Goal: Task Accomplishment & Management: Manage account settings

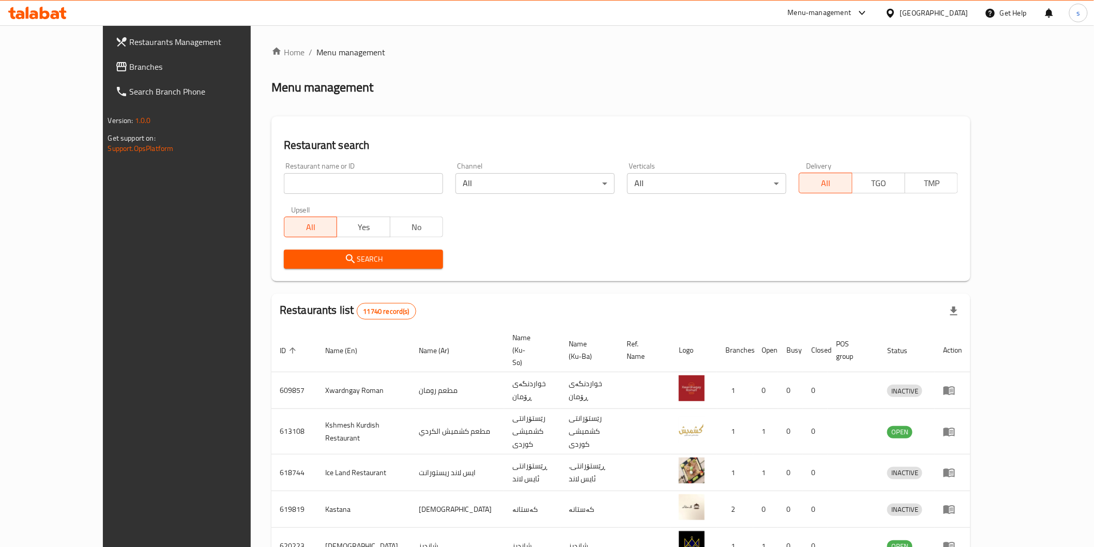
drag, startPoint x: 0, startPoint y: 0, endPoint x: 334, endPoint y: 177, distance: 378.0
click at [334, 177] on input "search" at bounding box center [363, 183] width 159 height 21
paste input "Burger 81"
type input "Burger 81"
click button "Search" at bounding box center [363, 259] width 159 height 19
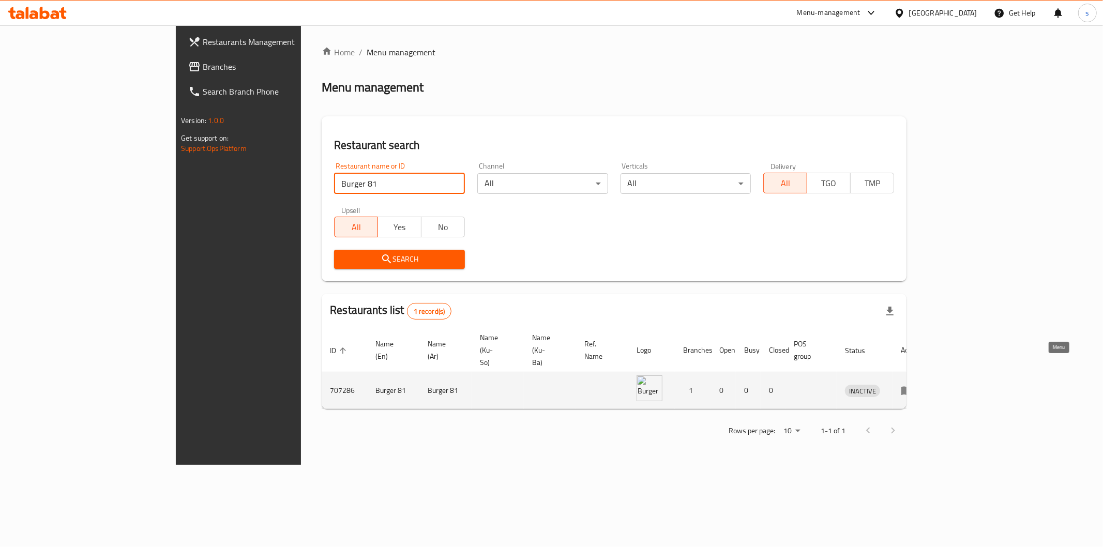
click at [913, 384] on icon "enhanced table" at bounding box center [907, 390] width 12 height 12
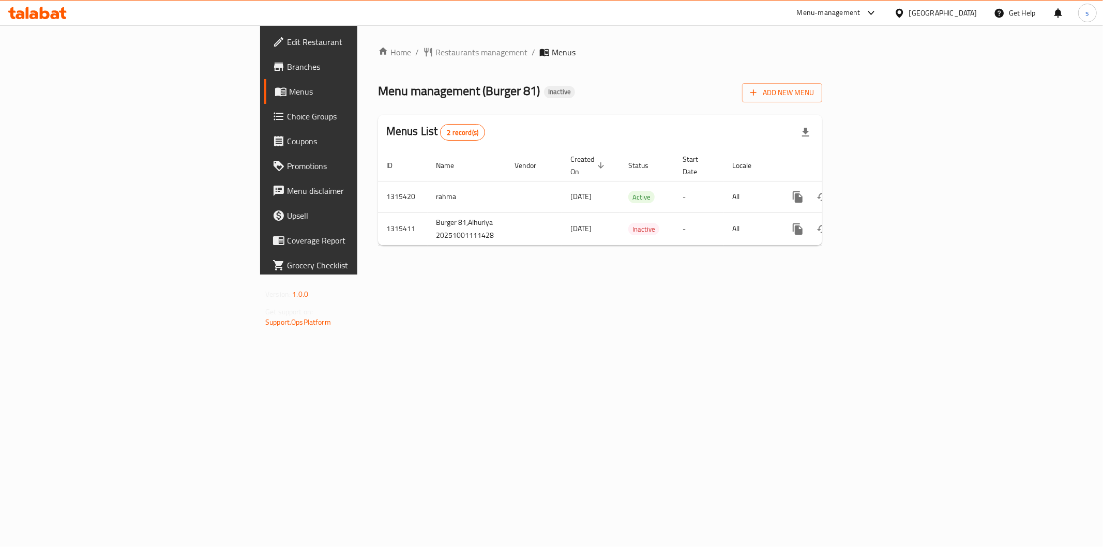
click at [287, 44] on span "Edit Restaurant" at bounding box center [361, 42] width 149 height 12
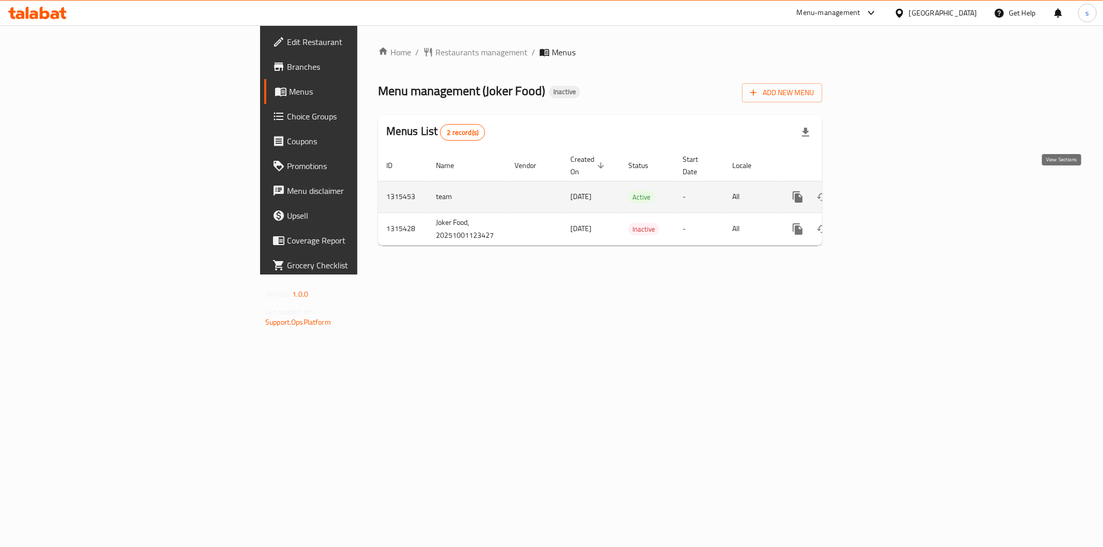
click at [885, 185] on link "enhanced table" at bounding box center [872, 197] width 25 height 25
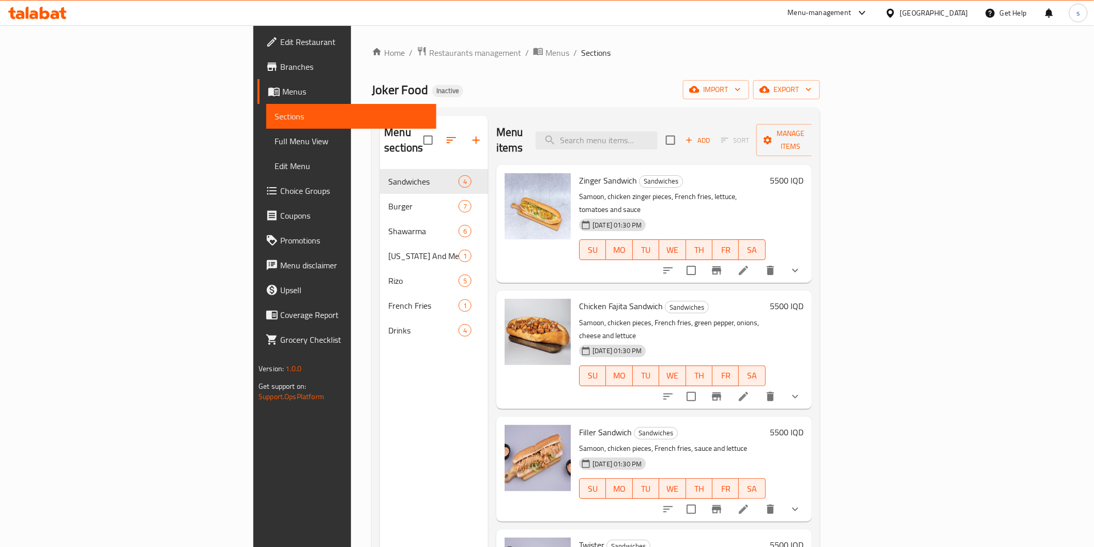
click at [275, 145] on span "Full Menu View" at bounding box center [351, 141] width 153 height 12
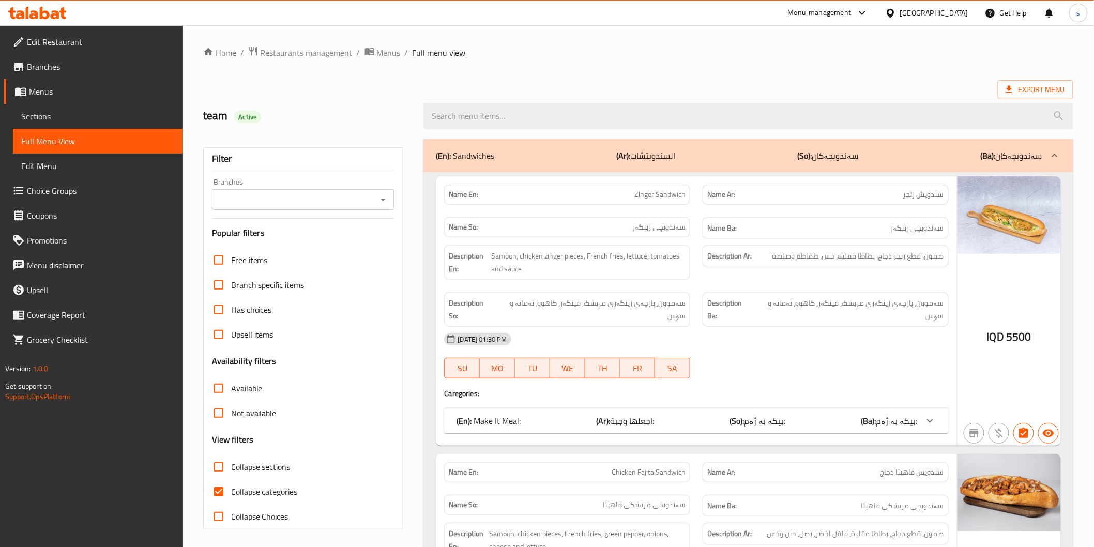
click at [262, 184] on div "Branches Branches" at bounding box center [303, 194] width 183 height 32
click at [266, 200] on input "Branches" at bounding box center [294, 199] width 159 height 14
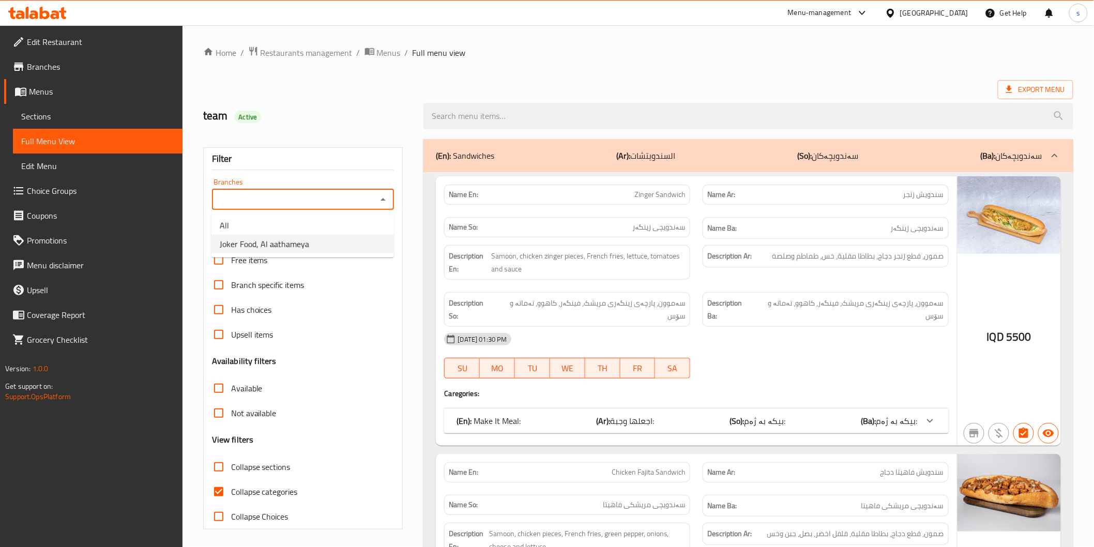
click at [265, 239] on span "Joker Food, Al aathameya" at bounding box center [264, 244] width 89 height 12
type input "Joker Food, Al aathameya"
click at [292, 492] on span "Collapse categories" at bounding box center [264, 492] width 67 height 12
click at [231, 492] on input "Collapse categories" at bounding box center [218, 491] width 25 height 25
checkbox input "false"
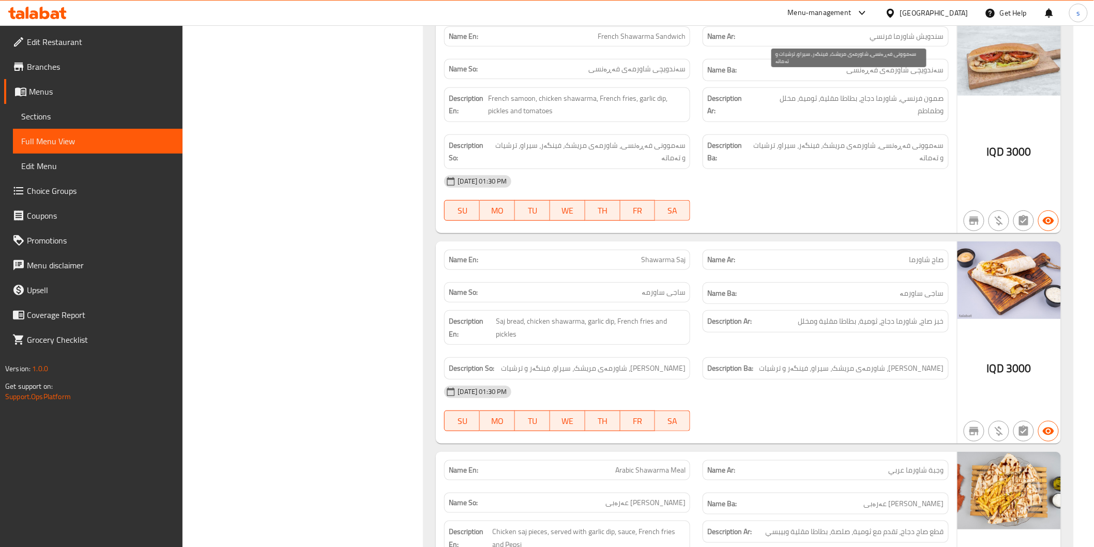
scroll to position [3447, 0]
click at [678, 253] on span "Shawarma Saj" at bounding box center [663, 258] width 44 height 11
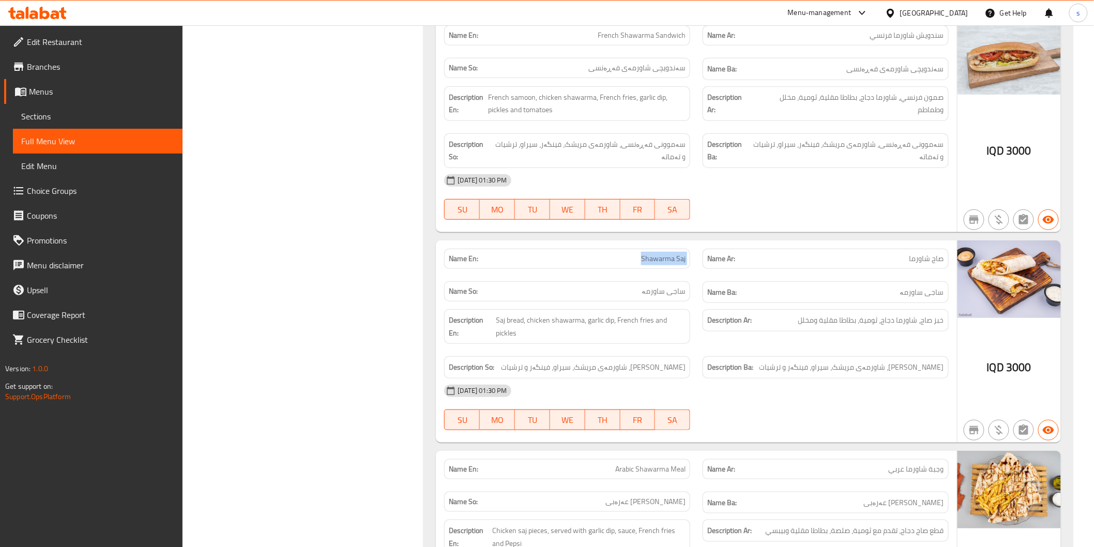
click at [678, 253] on span "Shawarma Saj" at bounding box center [663, 258] width 44 height 11
copy span "Shawarma Saj"
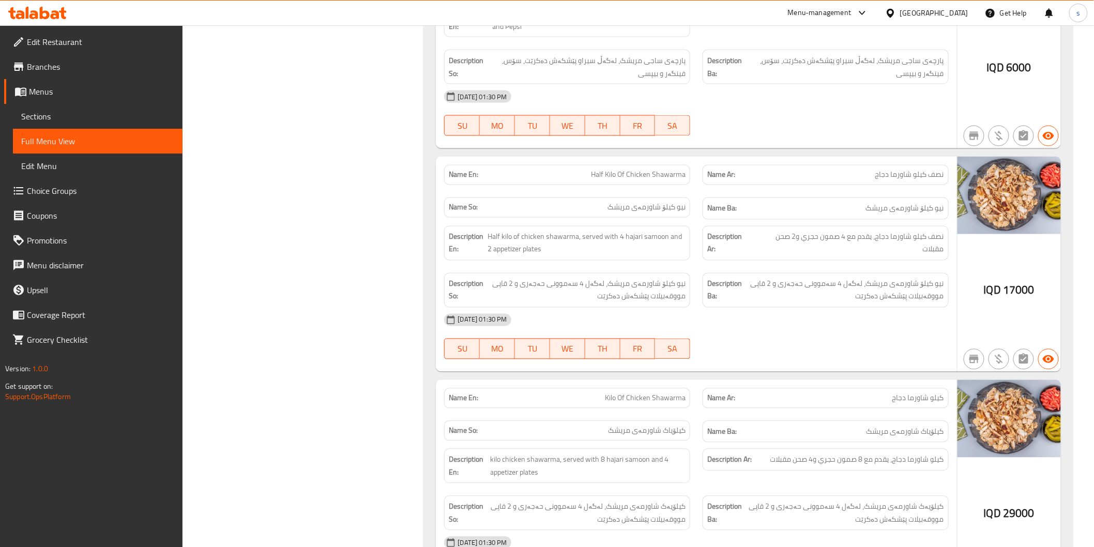
scroll to position [4022, 0]
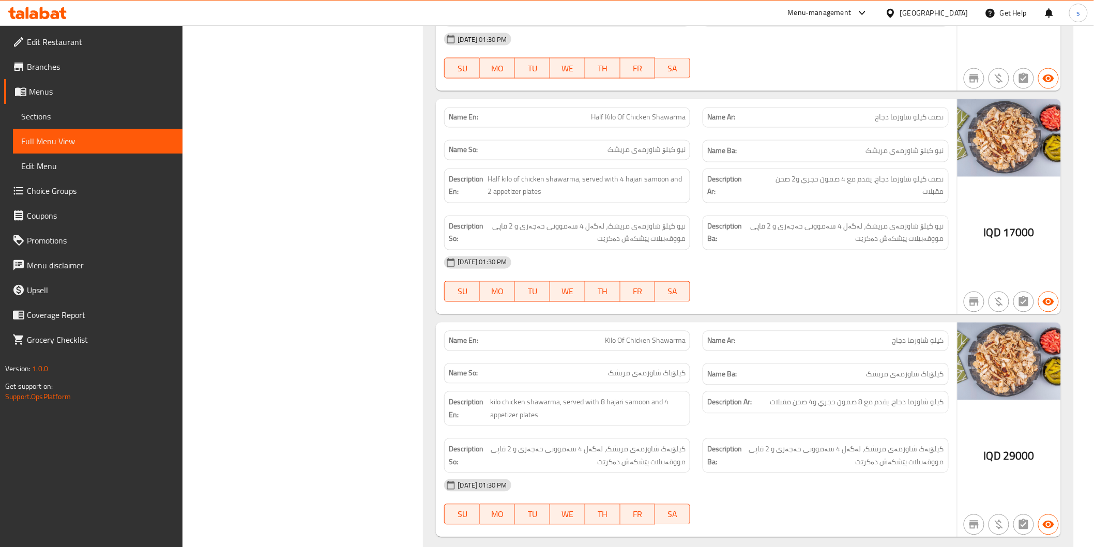
click at [674, 336] on span "Kilo Of Chicken Shawarma" at bounding box center [645, 341] width 81 height 11
click at [673, 336] on span "Kilo Of Chicken Shawarma" at bounding box center [645, 341] width 81 height 11
copy span "Kilo Of Chicken Shawarma"
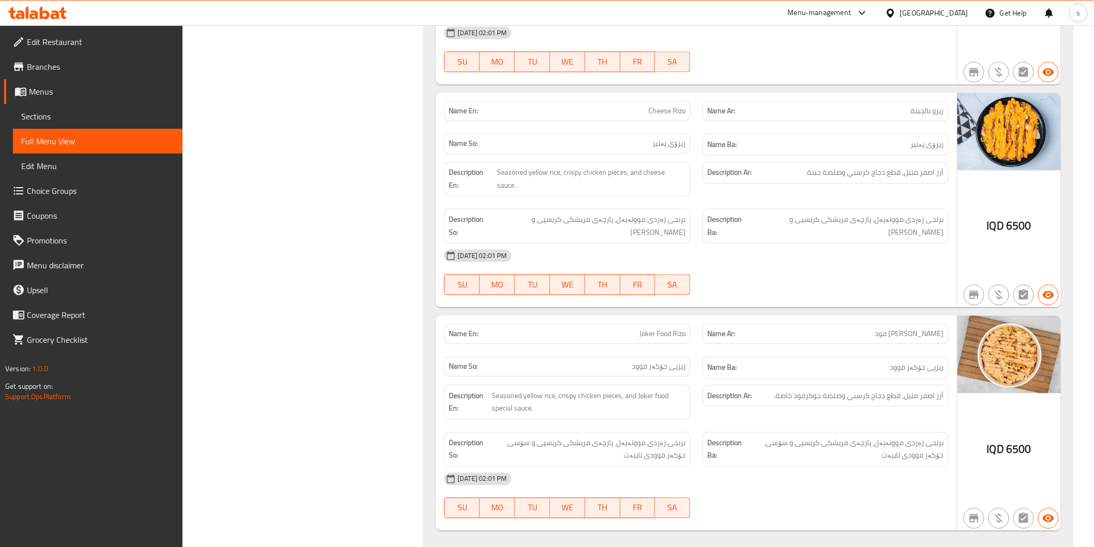
scroll to position [5688, 0]
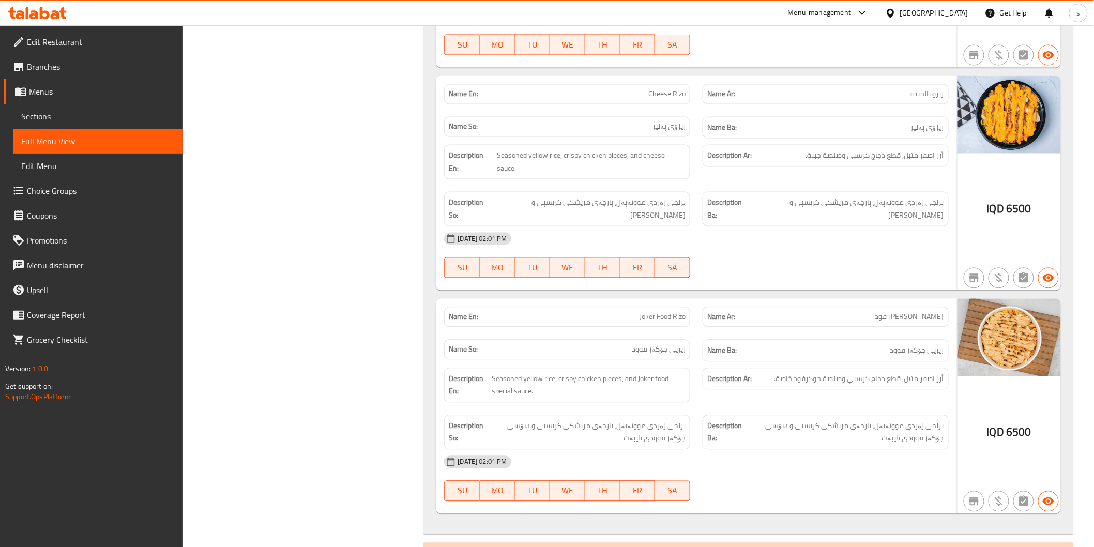
click at [669, 312] on span "Joker Food Rizo" at bounding box center [663, 317] width 46 height 11
copy span "Joker Food Rizo"
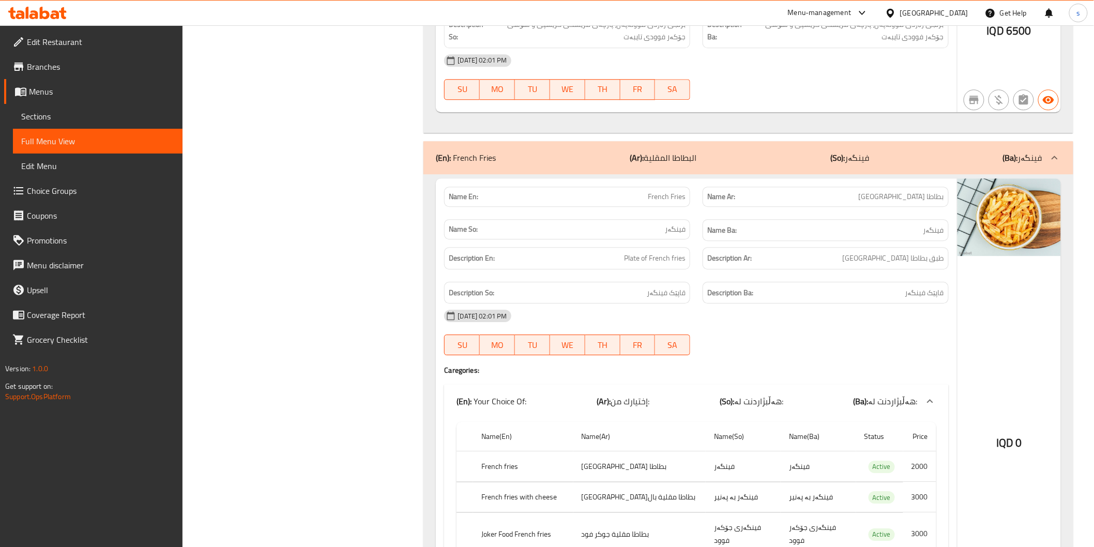
scroll to position [6147, 0]
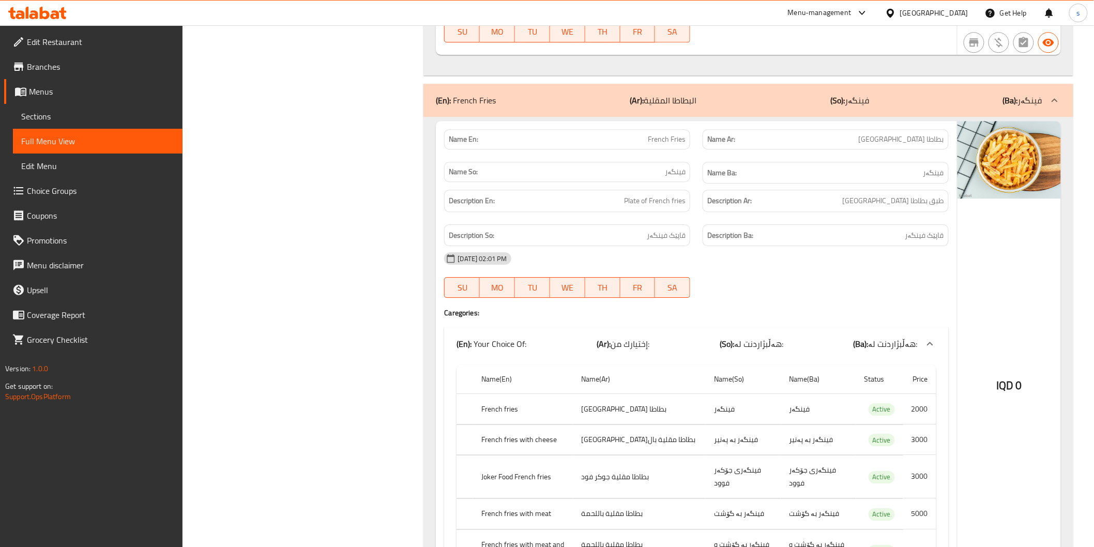
click at [683, 210] on div "Name En: French Fries Name Ar: بطاطا مقلية Name So: فینگەر Name Ba: فینگەر Desc…" at bounding box center [696, 359] width 521 height 477
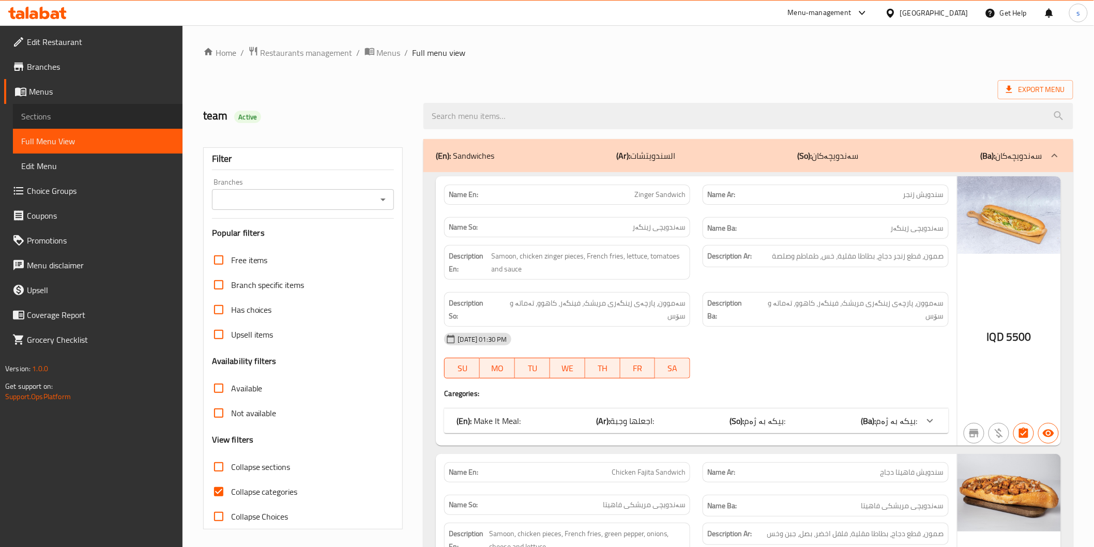
click at [69, 117] on span "Sections" at bounding box center [97, 116] width 153 height 12
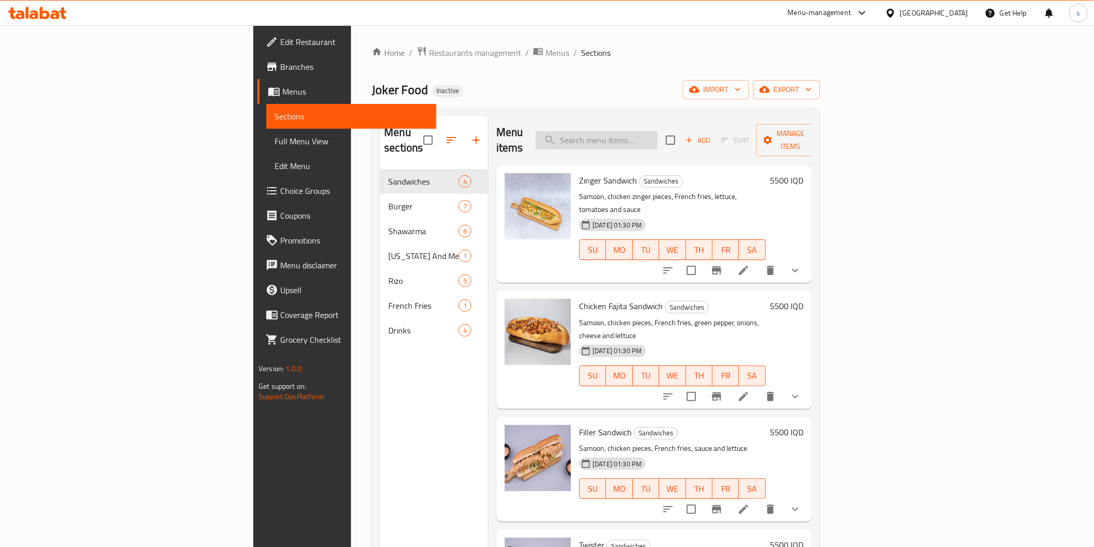
click at [658, 133] on input "search" at bounding box center [597, 140] width 122 height 18
paste input "Shawarma Saj"
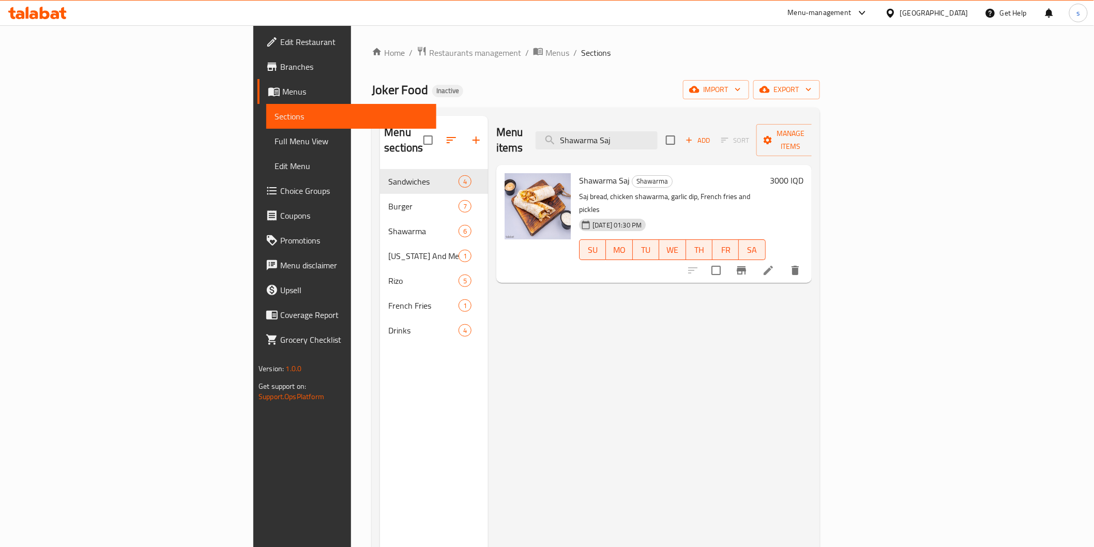
type input "Shawarma Saj"
click at [783, 261] on li at bounding box center [768, 270] width 29 height 19
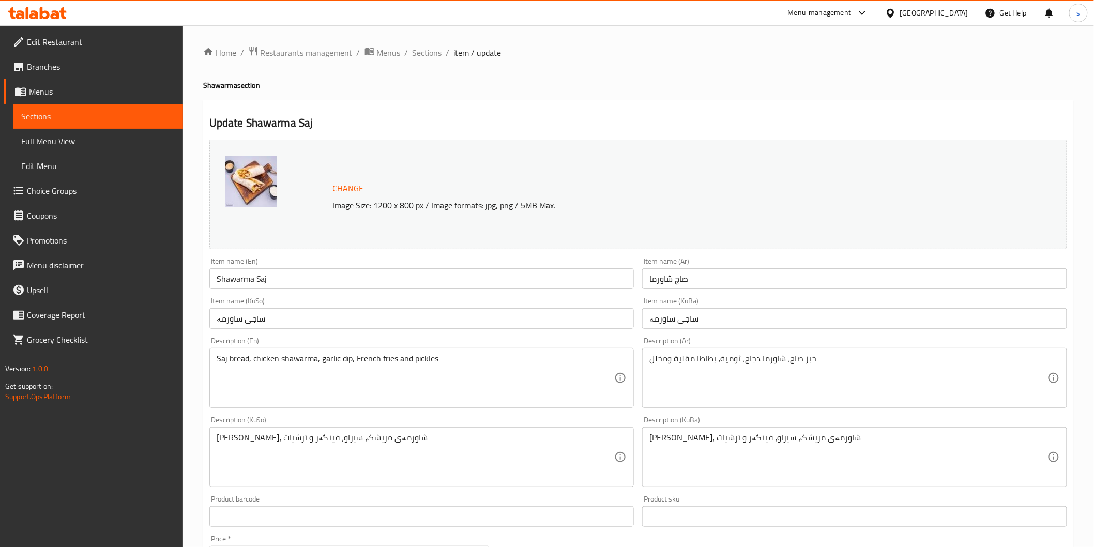
click at [230, 322] on input "ساجی ساورمە" at bounding box center [421, 318] width 425 height 21
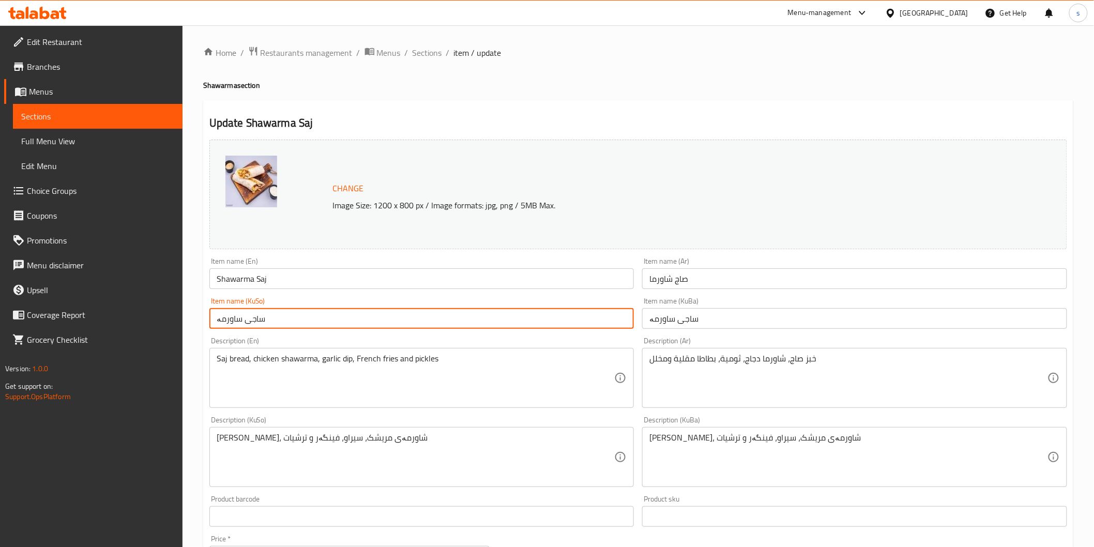
click at [230, 322] on input "ساجی ساورمە" at bounding box center [421, 318] width 425 height 21
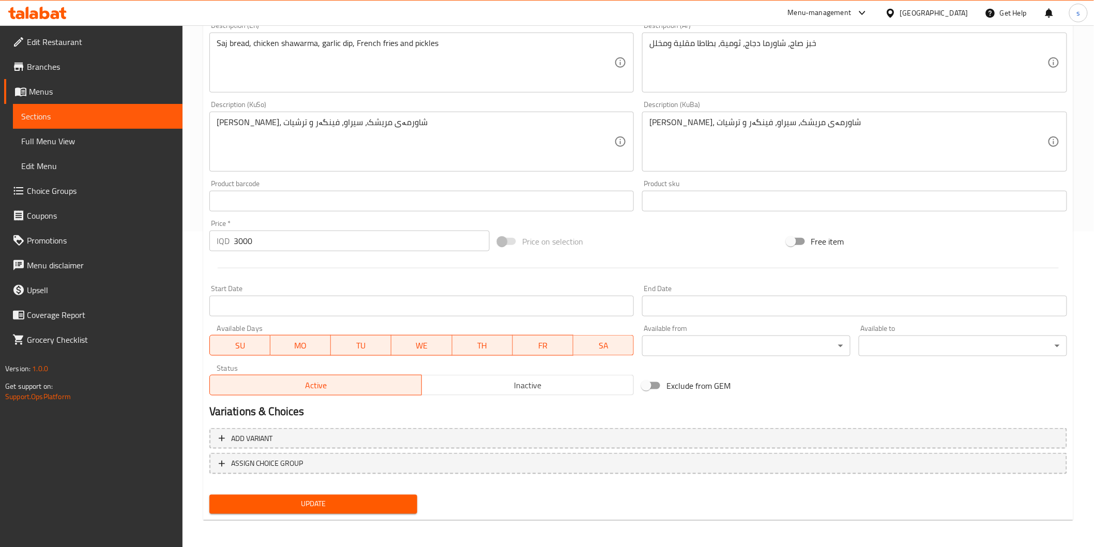
type input "ساجی شاوەرمە"
click at [336, 498] on span "Update" at bounding box center [314, 504] width 192 height 13
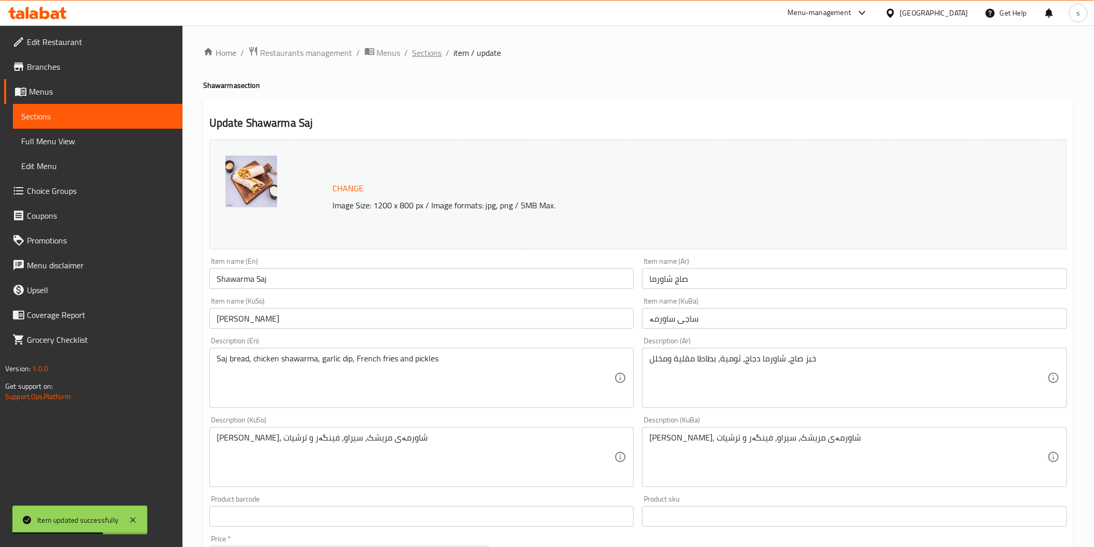
click at [427, 47] on span "Sections" at bounding box center [427, 53] width 29 height 12
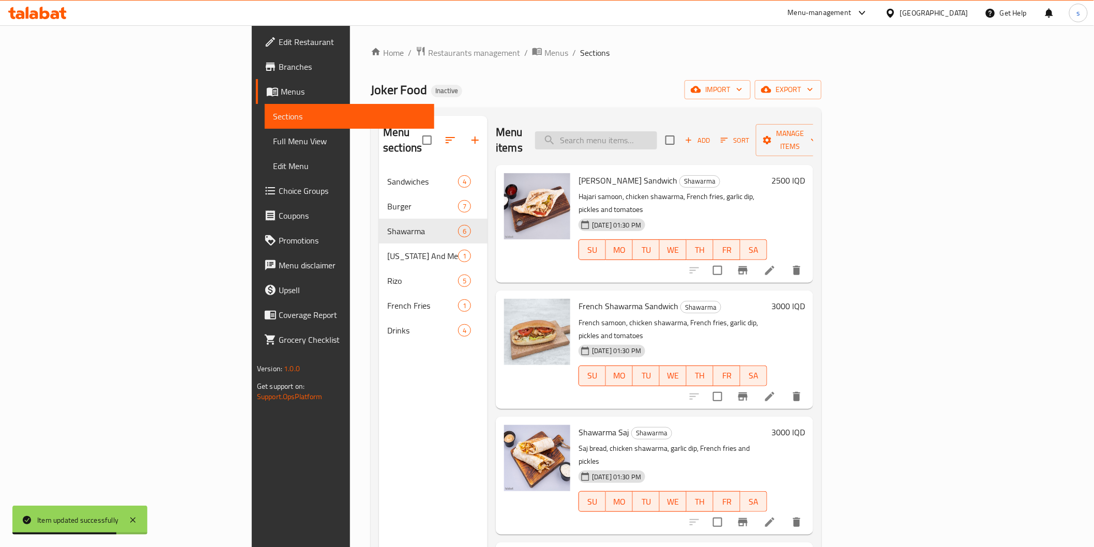
click at [657, 138] on input "search" at bounding box center [596, 140] width 122 height 18
paste input "Kilo Of Chicken Shawarma"
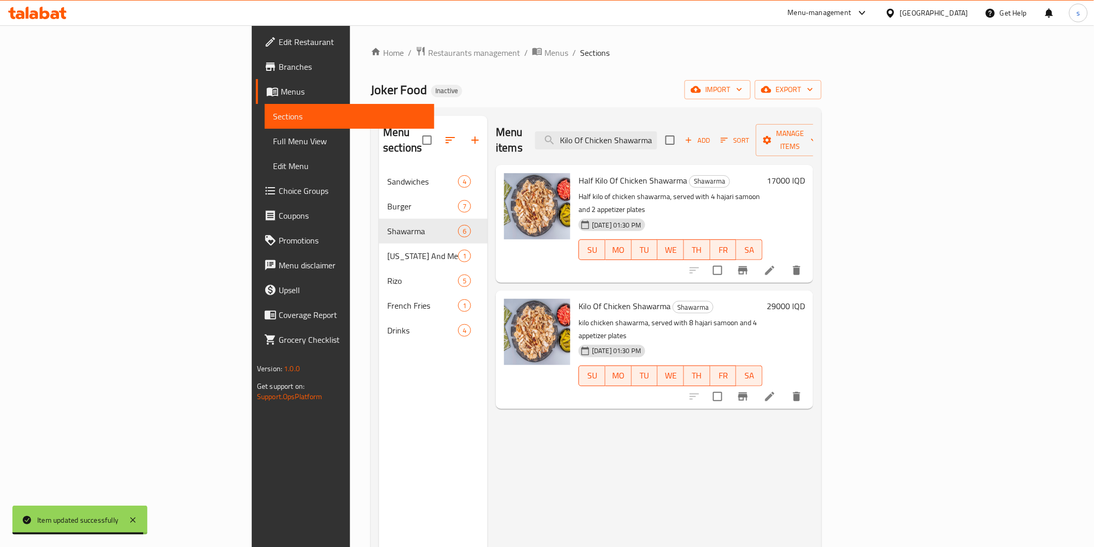
type input "Kilo Of Chicken Shawarma"
click at [784, 261] on li at bounding box center [769, 270] width 29 height 19
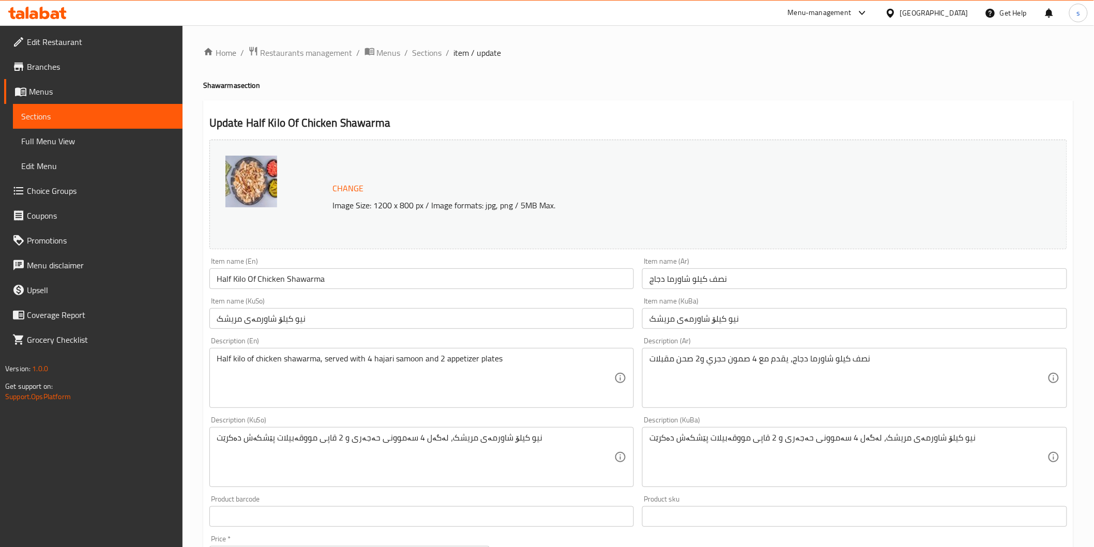
click at [419, 60] on div "Home / Restaurants management / Menus / Sections / item / update Shawarma secti…" at bounding box center [638, 445] width 870 height 798
click at [420, 55] on span "Sections" at bounding box center [427, 53] width 29 height 12
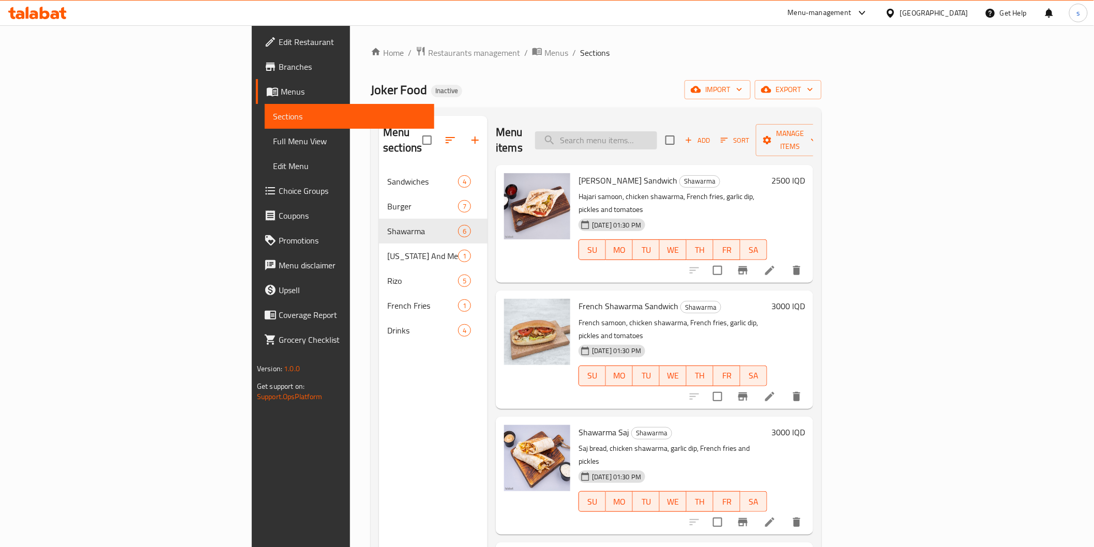
click at [657, 136] on input "search" at bounding box center [596, 140] width 122 height 18
paste input "Kilo Of Chicken Shawarma"
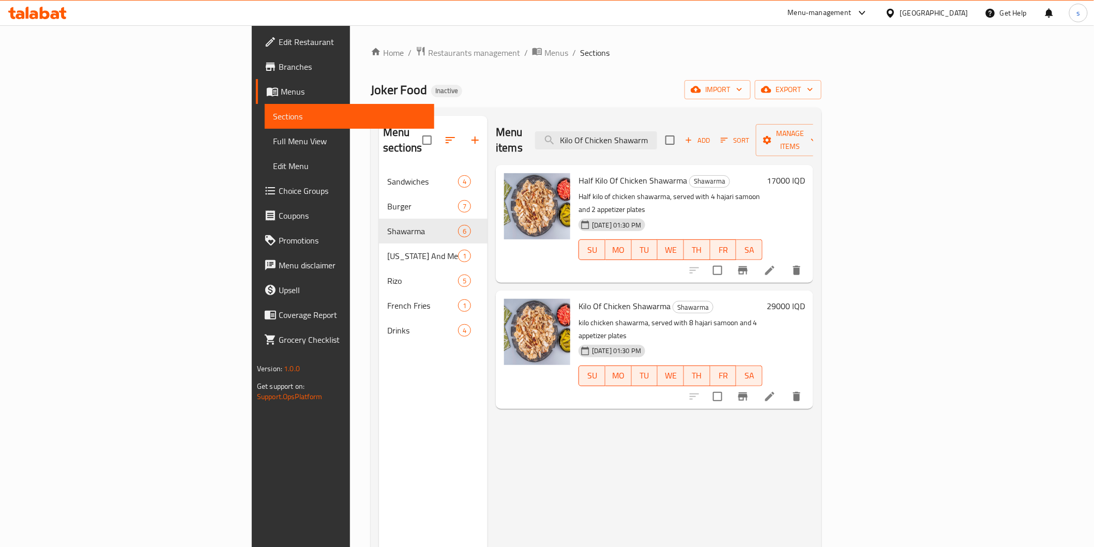
type input "Kilo Of Chicken Shawarm"
click at [776, 390] on icon at bounding box center [770, 396] width 12 height 12
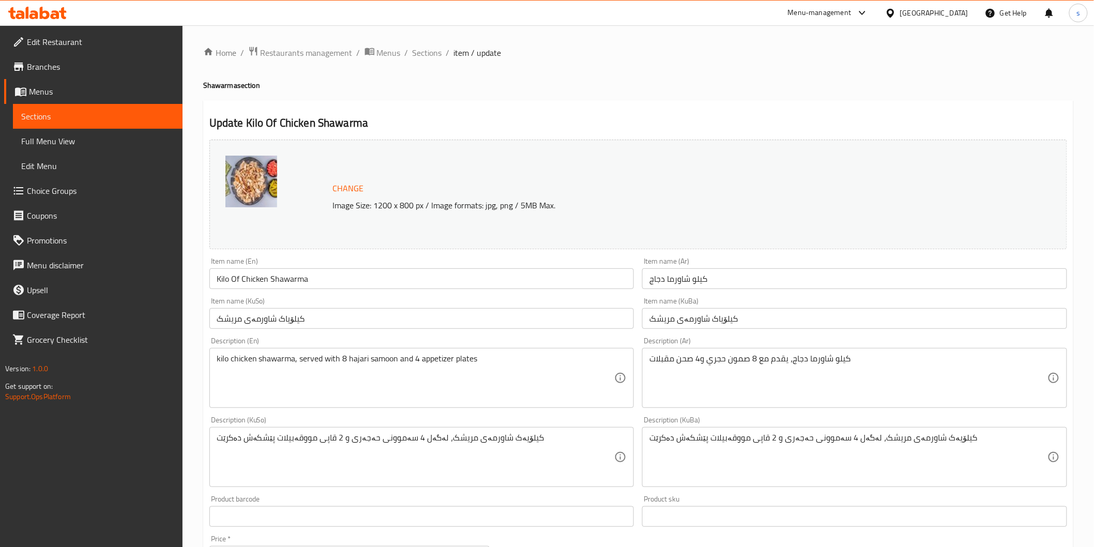
click at [287, 321] on input "کیلۆیاک شاورمەی مریشک" at bounding box center [421, 318] width 425 height 21
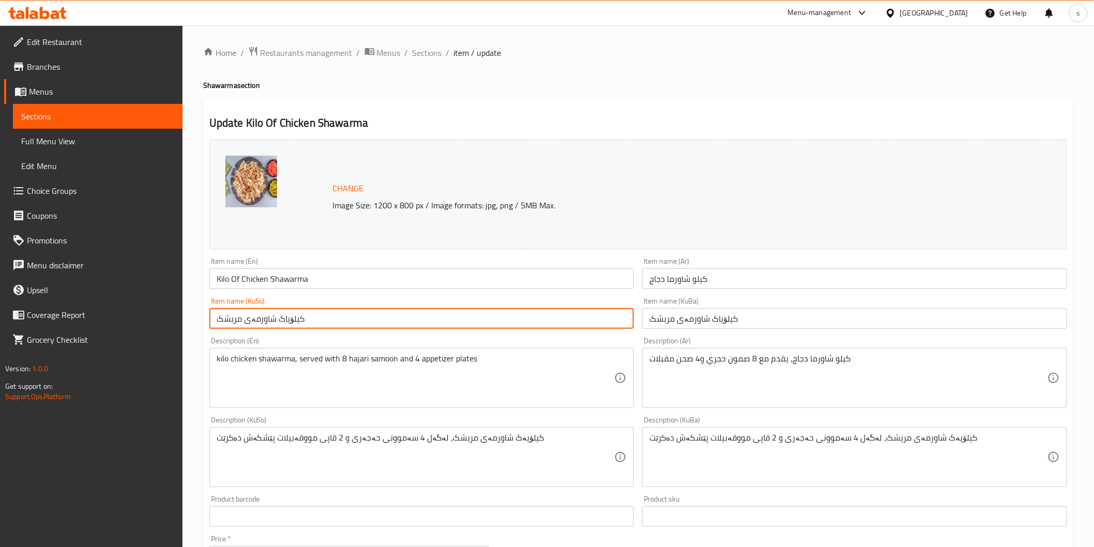
click at [287, 321] on input "کیلۆیاک شاورمەی مریشک" at bounding box center [421, 318] width 425 height 21
click at [283, 321] on input "کیلۆیاک شاورمەی مریشک" at bounding box center [421, 318] width 425 height 21
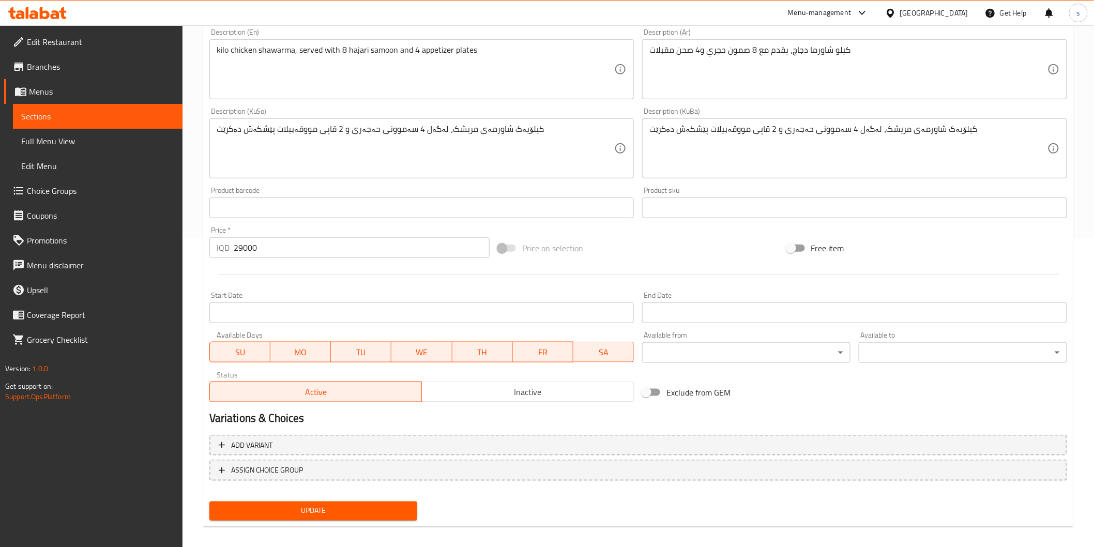
scroll to position [315, 0]
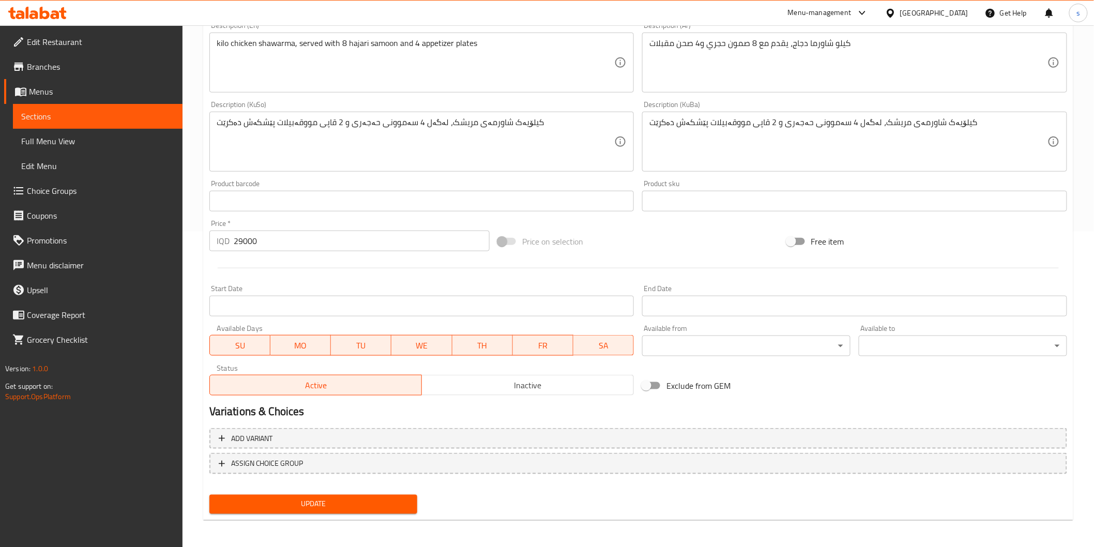
type input "کیلۆیەک شاورمەی مریشک"
click at [357, 510] on button "Update" at bounding box center [313, 504] width 208 height 19
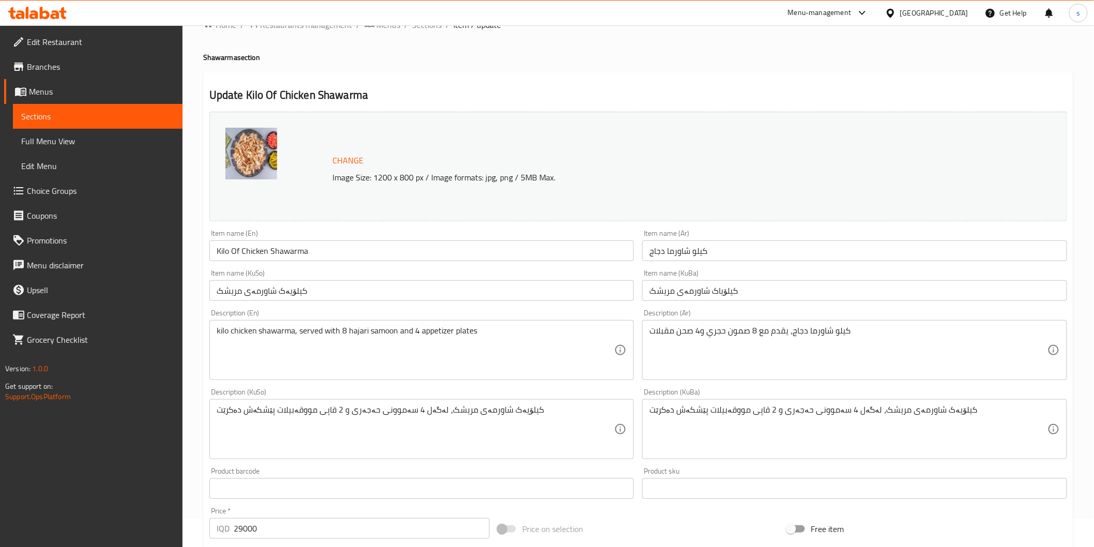
scroll to position [0, 0]
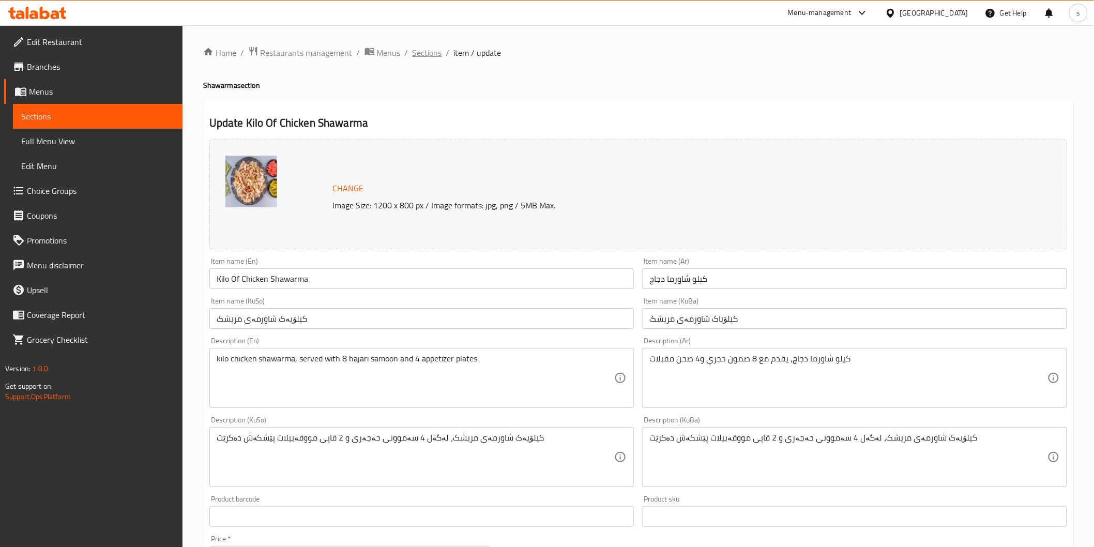
click at [425, 57] on span "Sections" at bounding box center [427, 53] width 29 height 12
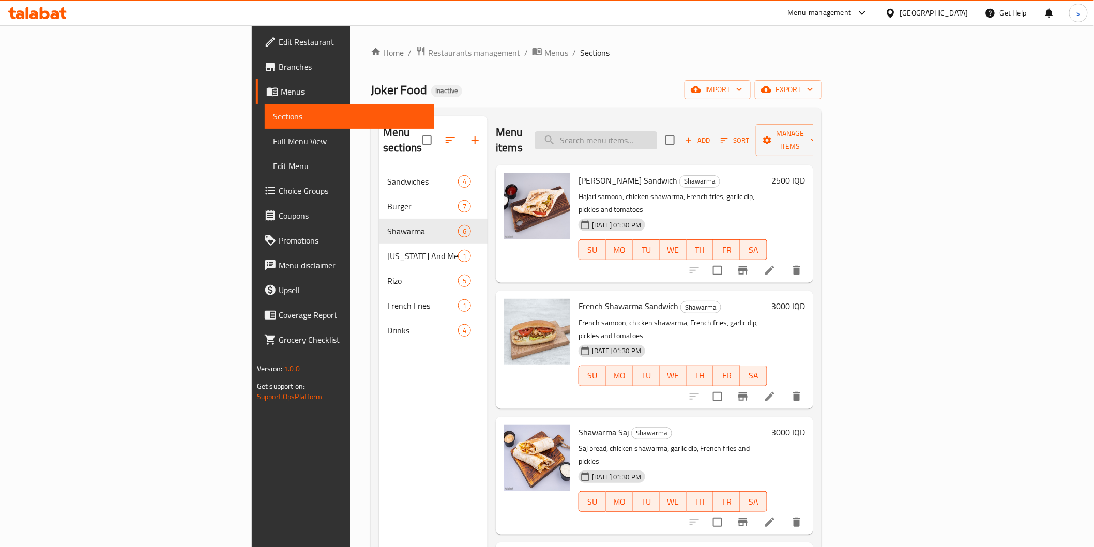
click at [657, 140] on input "search" at bounding box center [596, 140] width 122 height 18
paste input "Joker Food Rizo"
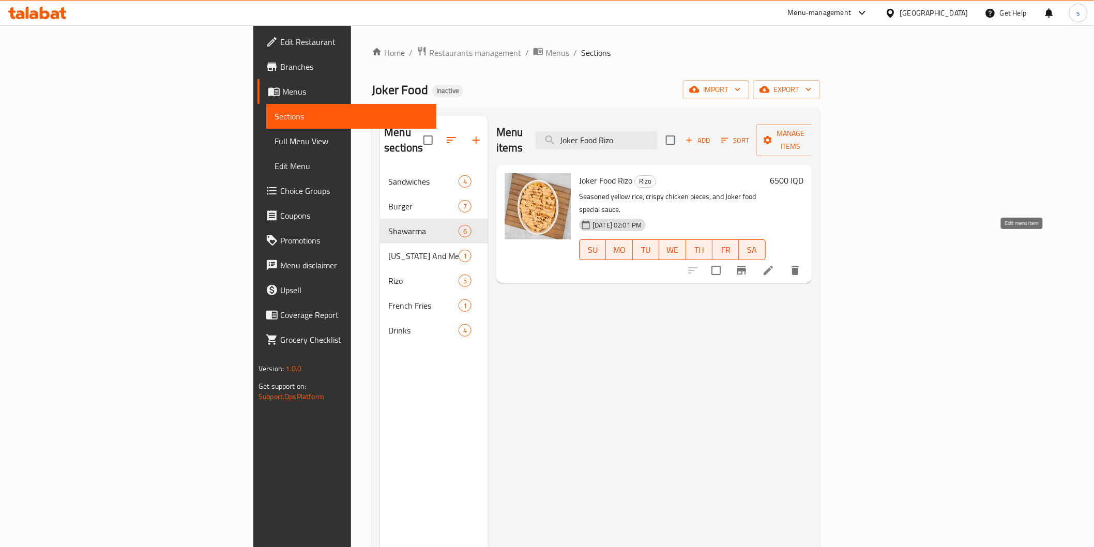
type input "Joker Food Rizo"
click at [773, 266] on icon at bounding box center [768, 270] width 9 height 9
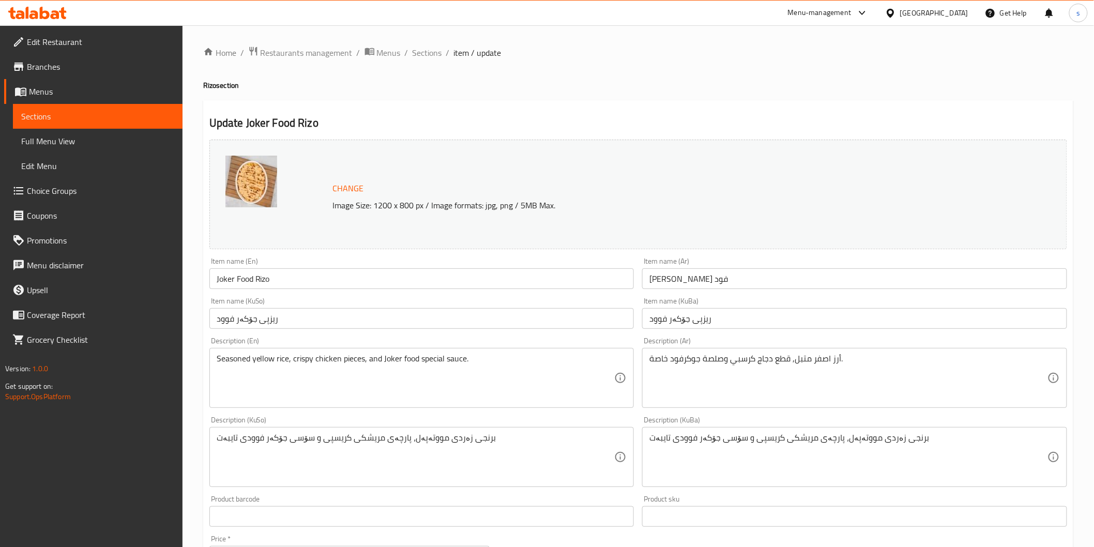
click at [268, 316] on input "ریزپی جۆکەر فوود" at bounding box center [421, 318] width 425 height 21
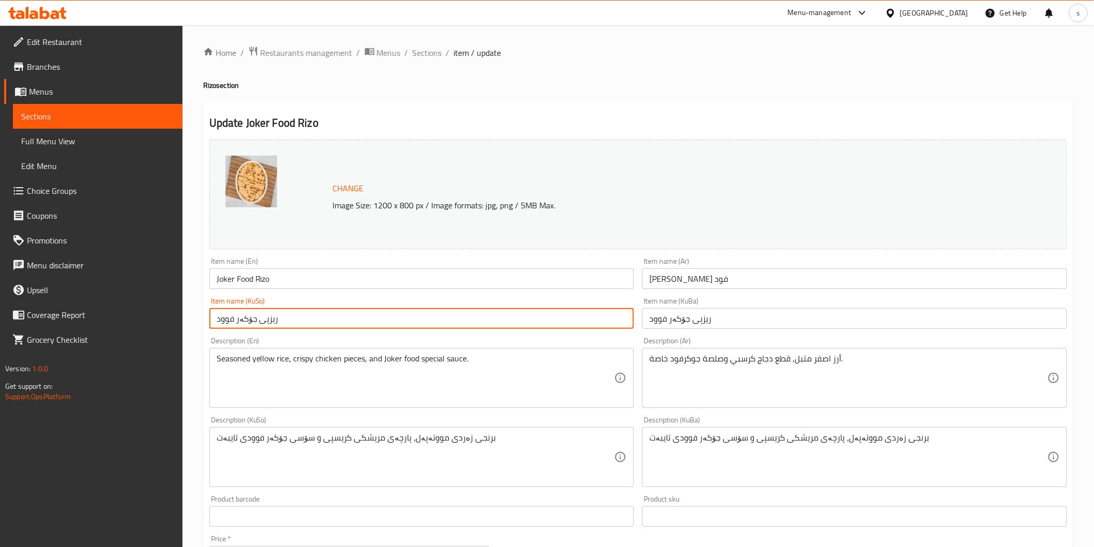
click at [268, 316] on input "ریزپی جۆکەر فوود" at bounding box center [421, 318] width 425 height 21
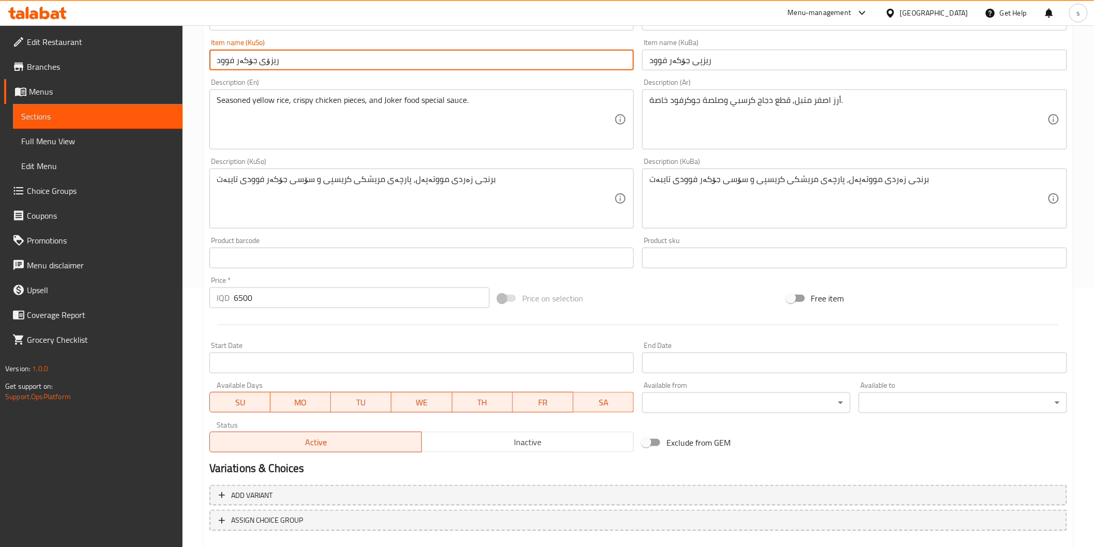
scroll to position [287, 0]
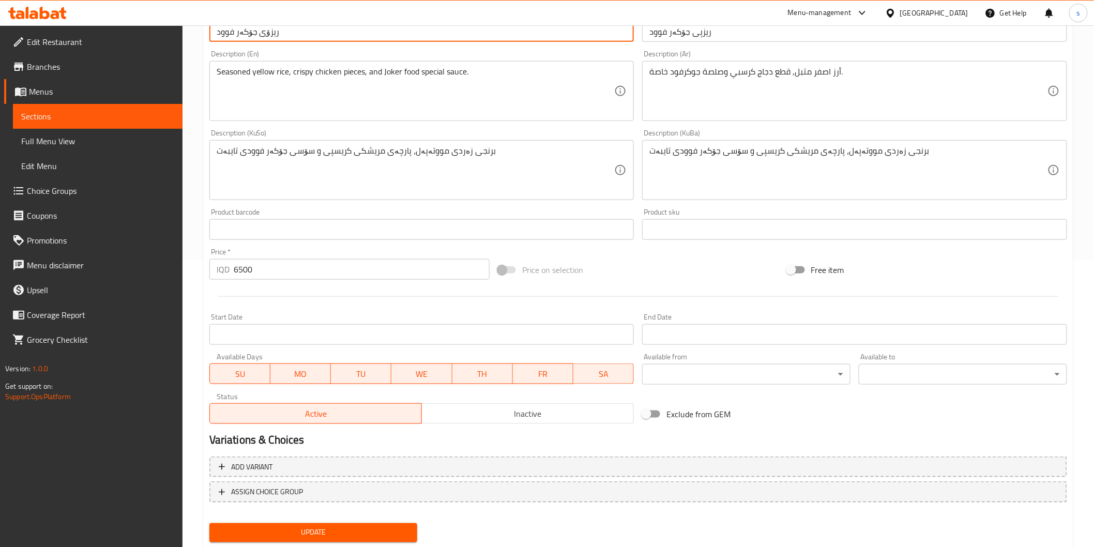
type input "ریزۆی جۆکەر فوود"
click at [334, 531] on span "Update" at bounding box center [314, 532] width 192 height 13
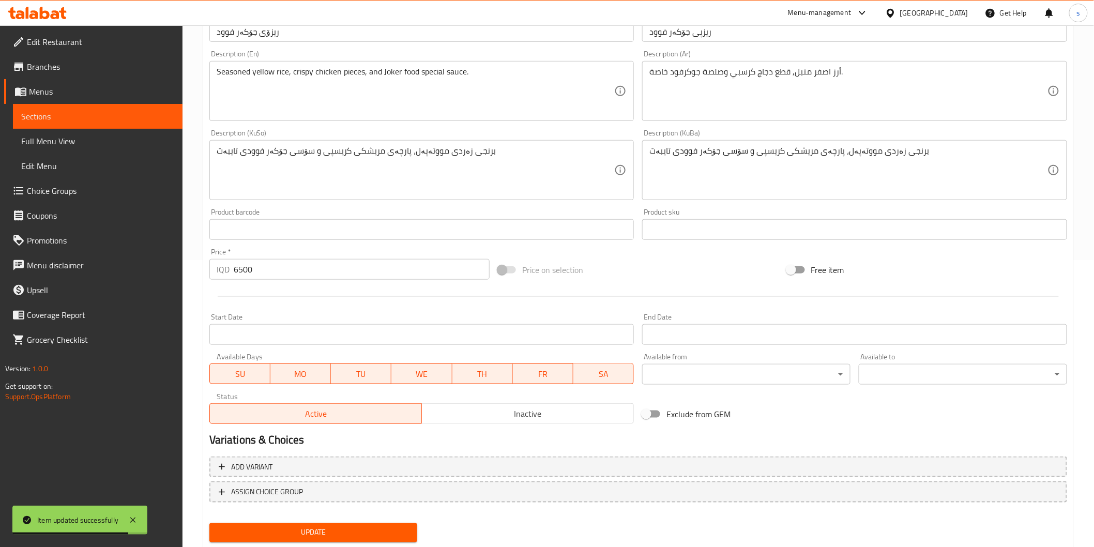
click at [53, 9] on icon at bounding box center [37, 13] width 58 height 12
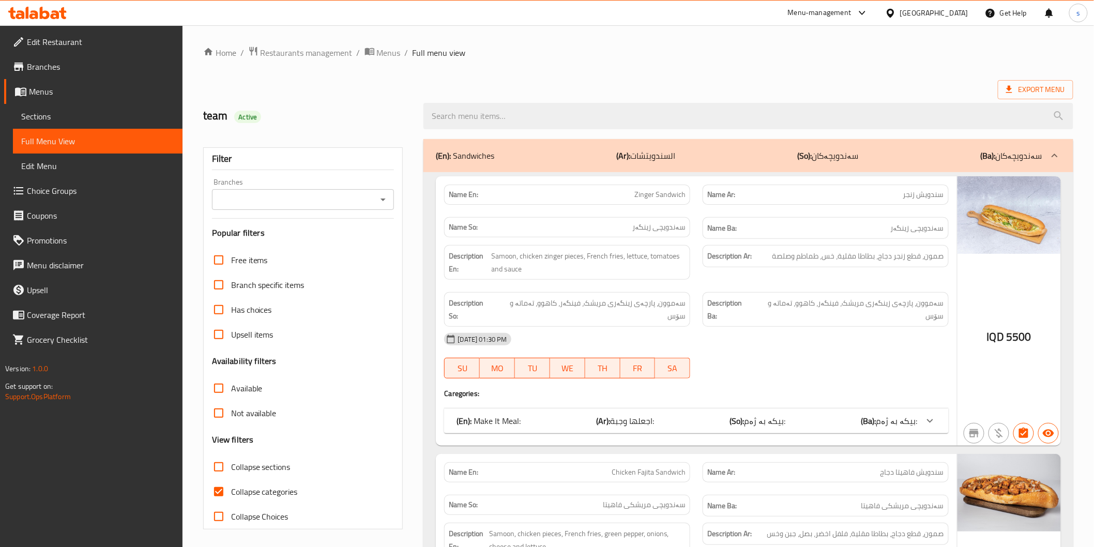
click at [347, 196] on input "Branches" at bounding box center [294, 199] width 159 height 14
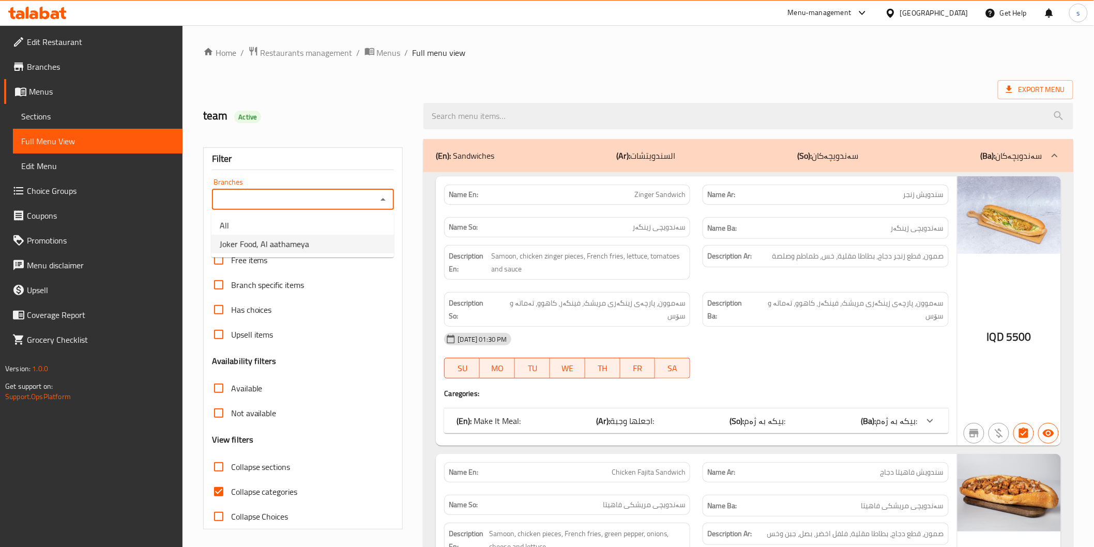
click at [329, 239] on li "Joker Food, Al aathameya" at bounding box center [302, 244] width 183 height 19
type input "Joker Food, Al aathameya"
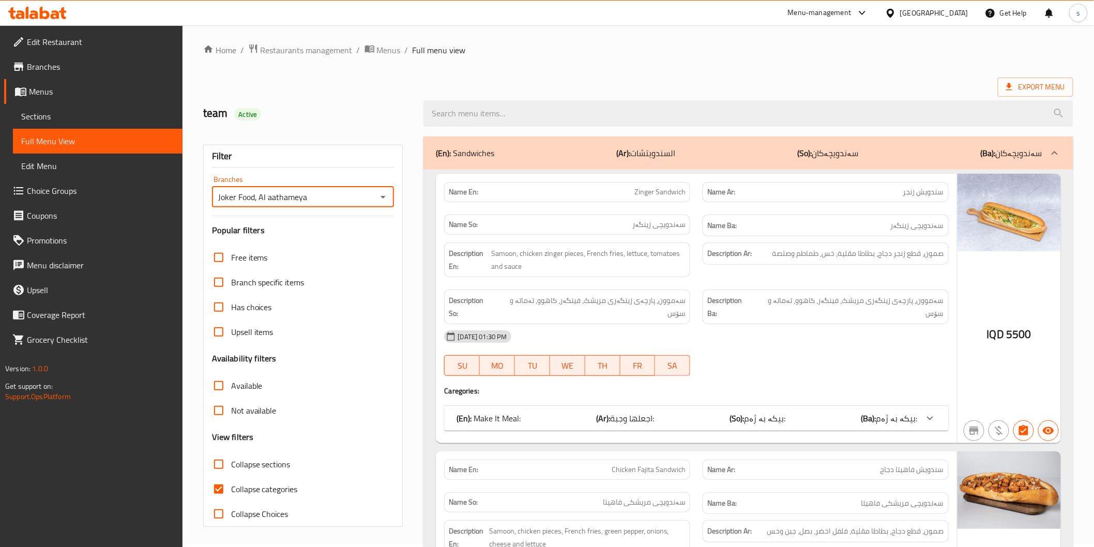
scroll to position [60, 0]
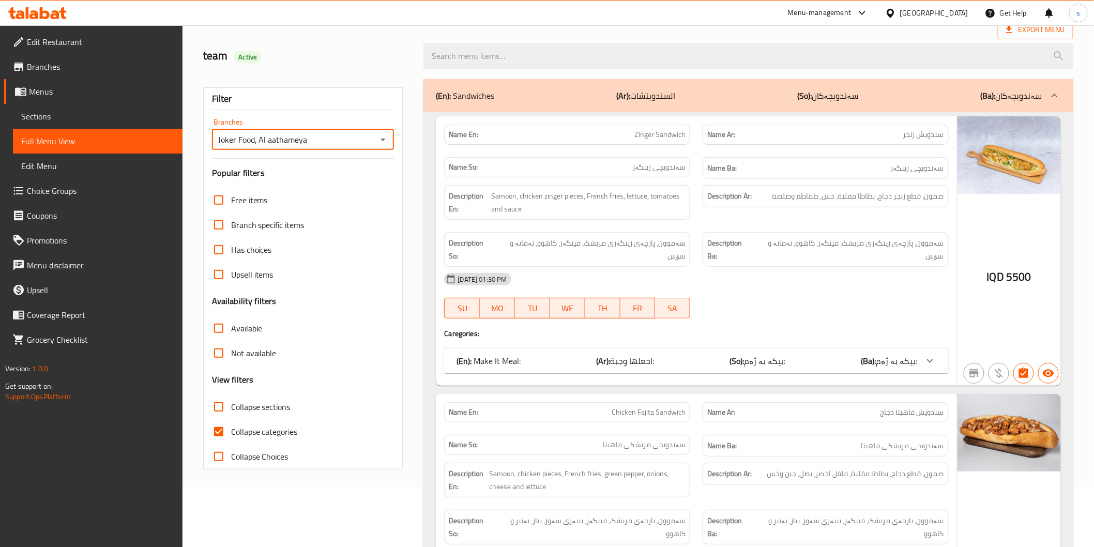
click at [258, 406] on span "Collapse sections" at bounding box center [260, 407] width 59 height 12
click at [231, 406] on input "Collapse sections" at bounding box center [218, 407] width 25 height 25
checkbox input "true"
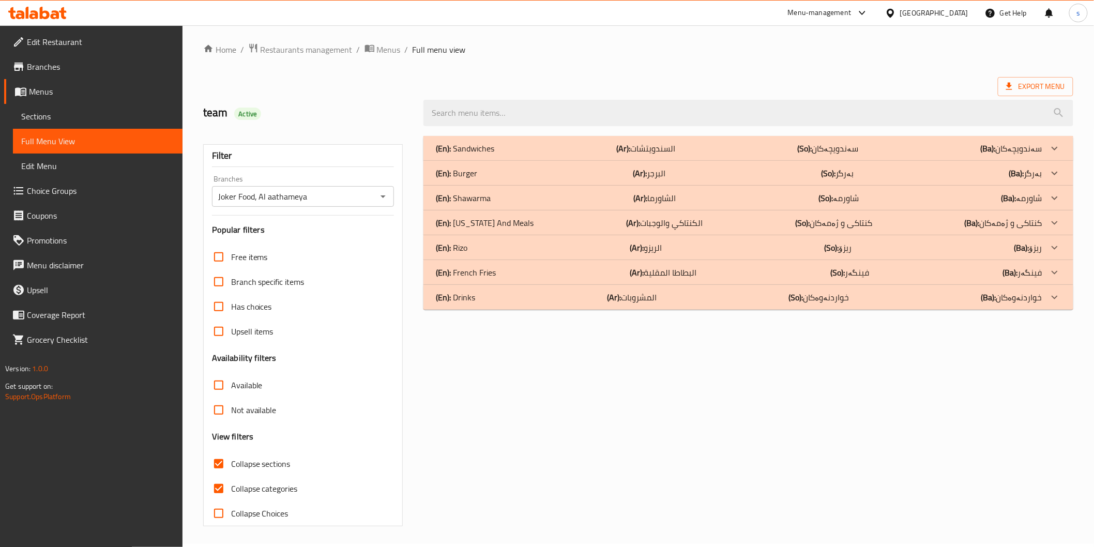
scroll to position [3, 0]
click at [276, 495] on span "Collapse categories" at bounding box center [264, 489] width 67 height 12
click at [231, 495] on input "Collapse categories" at bounding box center [218, 489] width 25 height 25
checkbox input "false"
click at [529, 267] on div "(En): French Fries (Ar): البطاطا المقلية (So): فینگەر (Ba): فینگەر" at bounding box center [739, 273] width 606 height 12
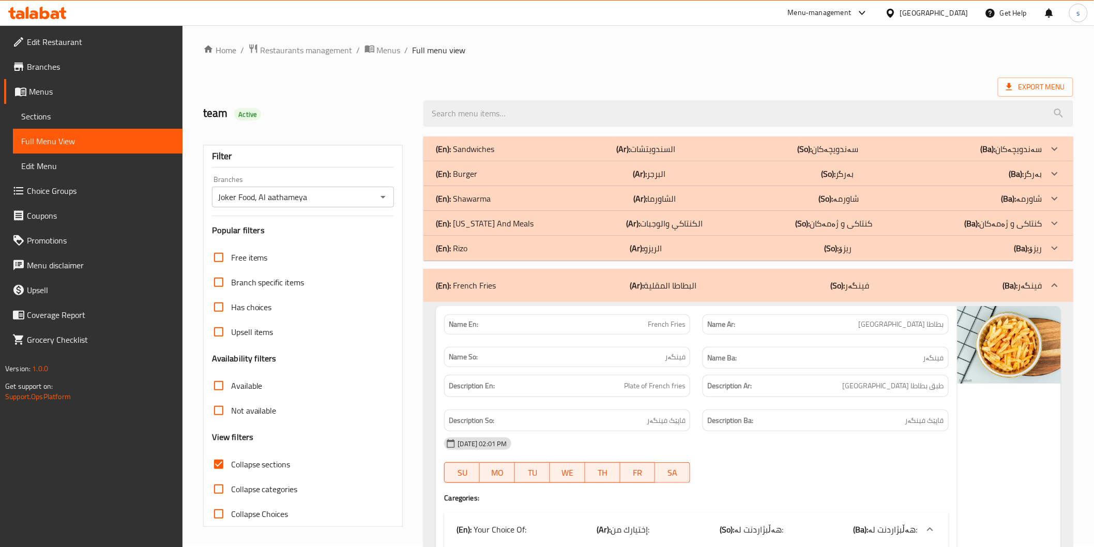
click at [532, 248] on div "(En): Rizo (Ar): الريزو (So): ریزۆ (Ba): ریزۆ" at bounding box center [739, 248] width 606 height 12
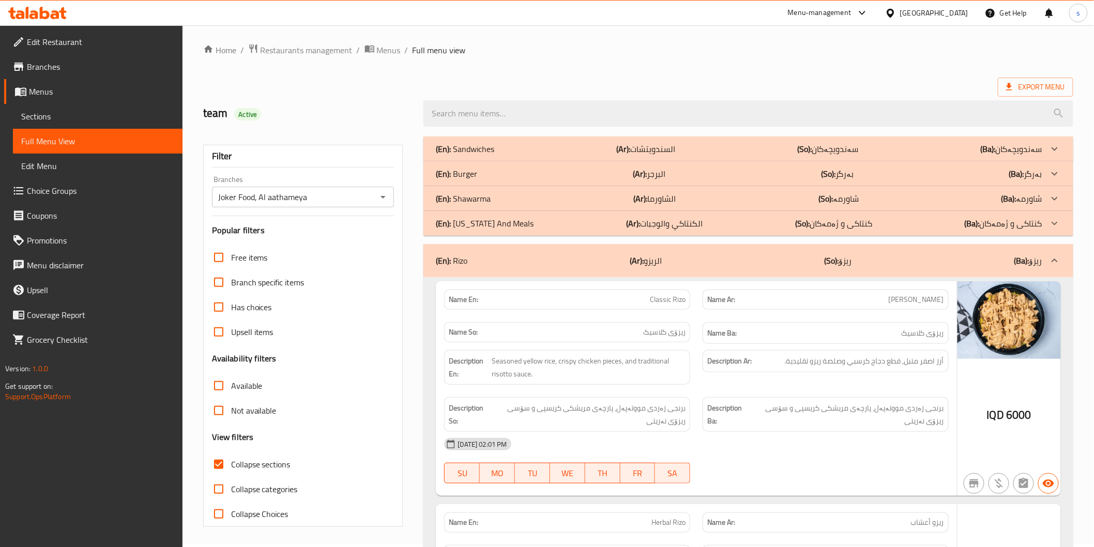
click at [534, 220] on div "(En): Kentucky And Meals (Ar): الكنتاكي والوجبات (So): کنتاکی و ژەمەکان (Ba): ک…" at bounding box center [739, 223] width 606 height 12
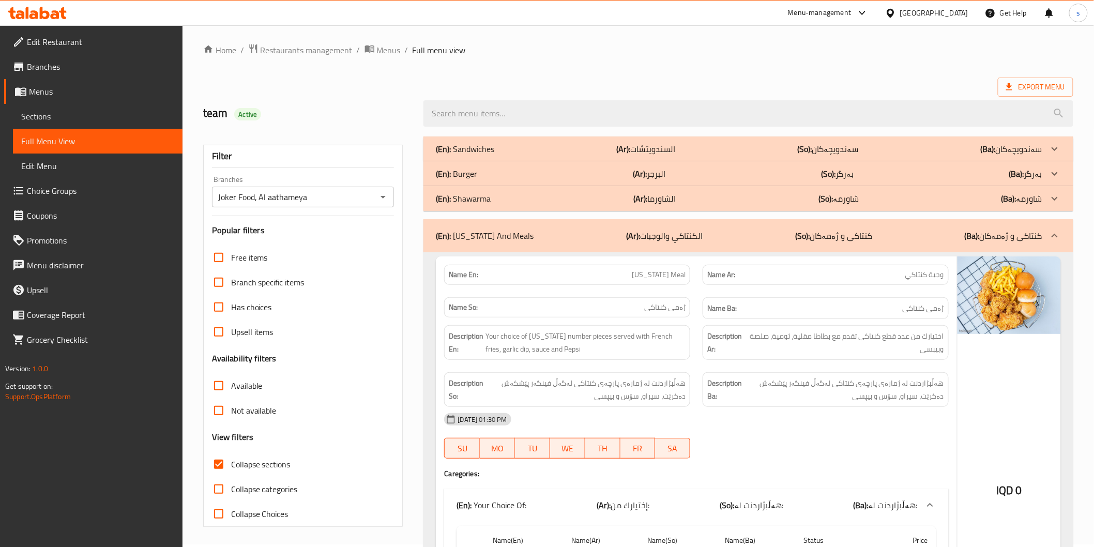
click at [534, 202] on div "(En): Shawarma (Ar): الشاورما (So): شاورمە (Ba): شاورمە" at bounding box center [739, 198] width 606 height 12
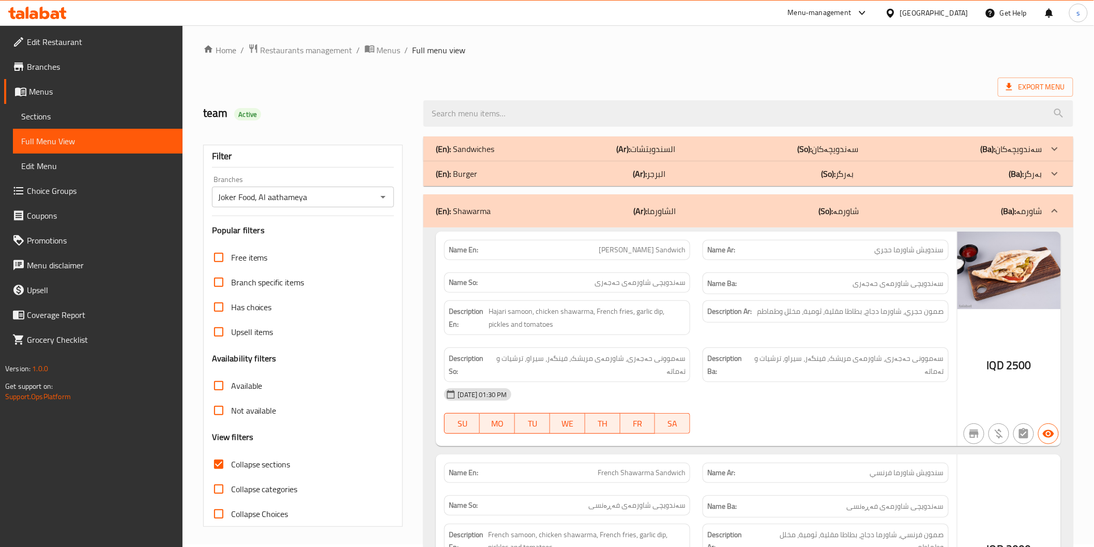
click at [536, 178] on div "(En): Burger (Ar): البرجر (So): بەرگر (Ba): بەرگر" at bounding box center [739, 174] width 606 height 12
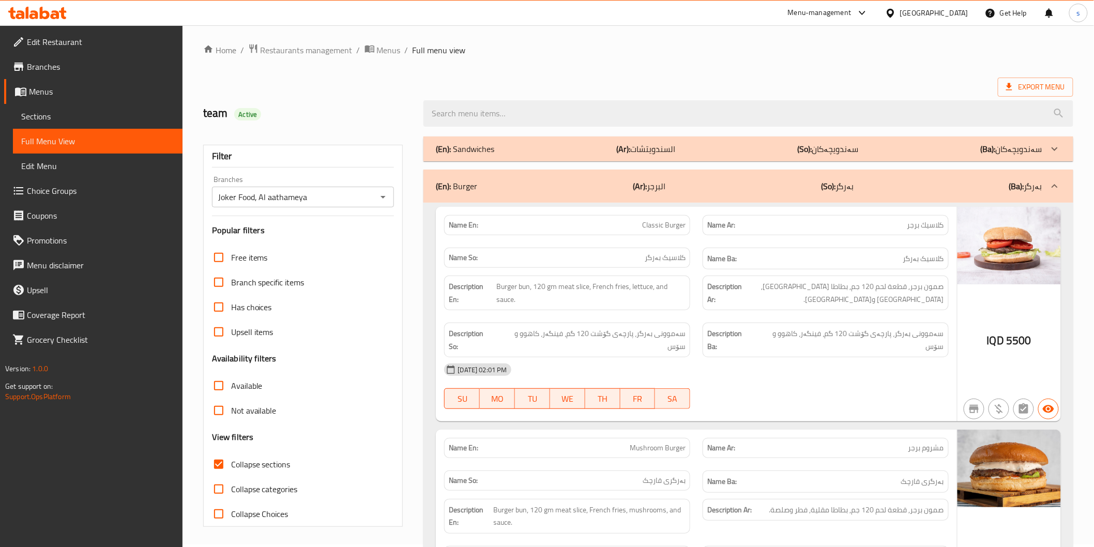
click at [539, 154] on div "(En): Sandwiches (Ar): السندويتشات (So): سەندویچەکان (Ba): سەندویچەکان" at bounding box center [739, 149] width 606 height 12
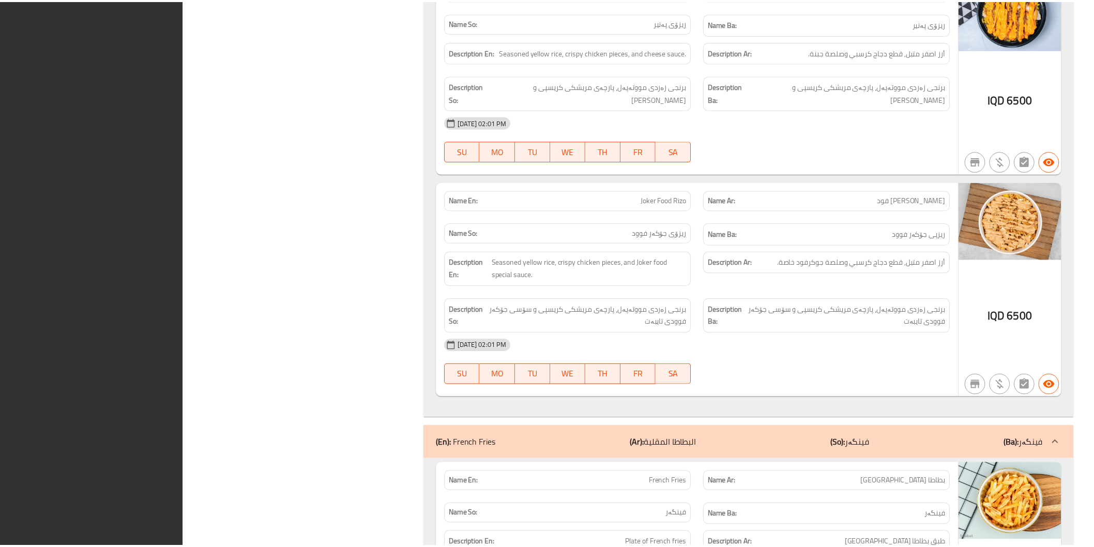
scroll to position [6115, 0]
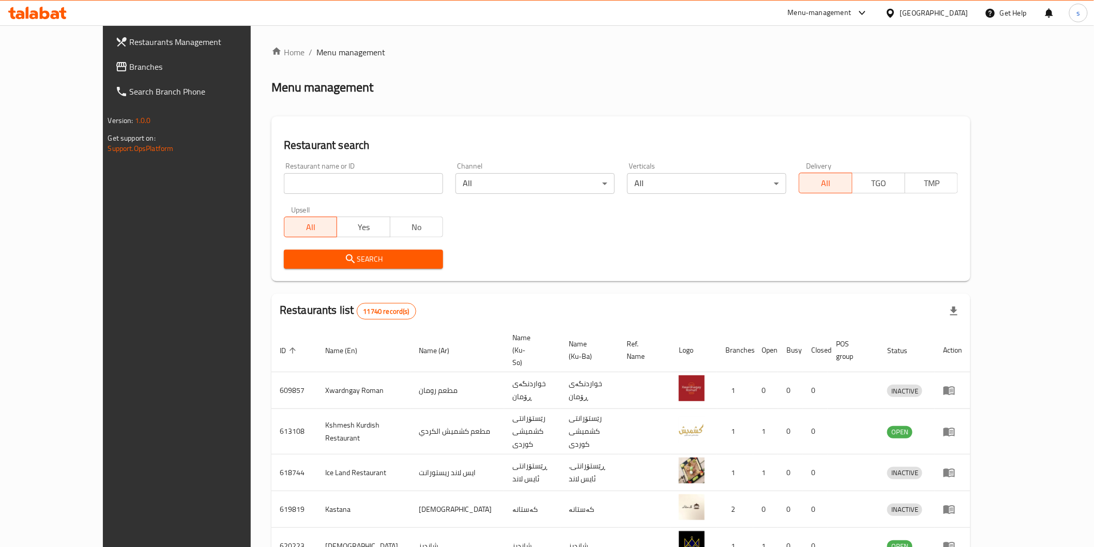
click at [53, 11] on icon at bounding box center [55, 14] width 9 height 9
